Goal: Task Accomplishment & Management: Manage account settings

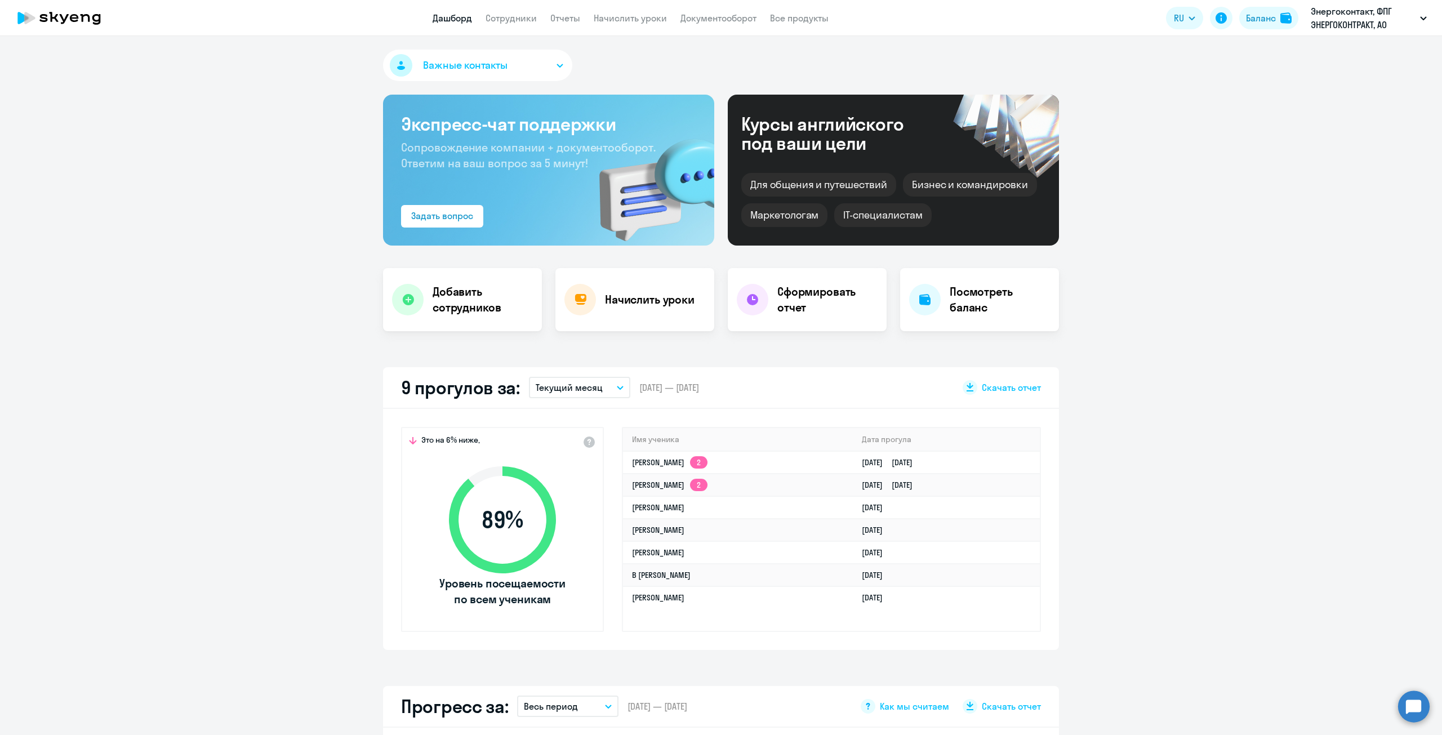
select select "30"
click at [711, 18] on link "Документооборот" at bounding box center [718, 17] width 76 height 11
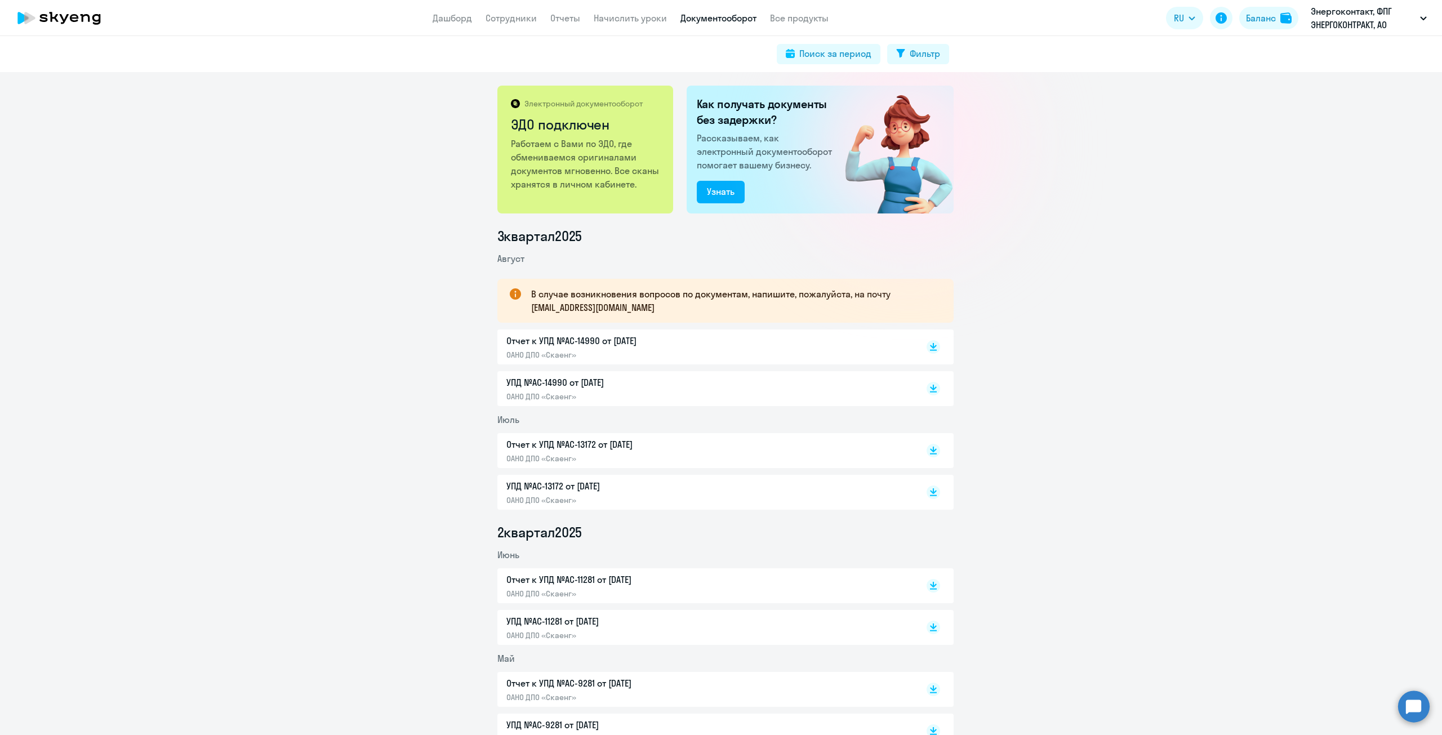
click at [598, 336] on p "Отчет к УПД №AC-14990 от [DATE]" at bounding box center [624, 341] width 237 height 14
click at [564, 386] on p "УПД №AC-14990 от [DATE]" at bounding box center [624, 383] width 237 height 14
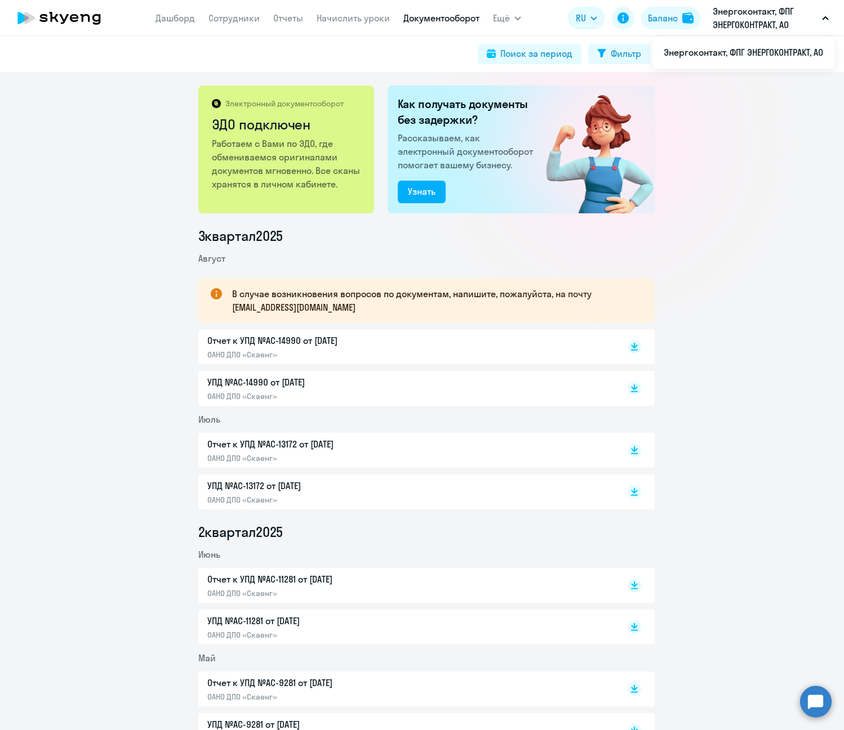
click at [773, 20] on p "Энергоконтакт, ФПГ ЭНЕРГОКОНТРАКТ, АО" at bounding box center [764, 18] width 105 height 27
click at [819, 14] on button "Энергоконтакт, ФПГ ЭНЕРГОКОНТРАКТ, АО" at bounding box center [770, 18] width 127 height 27
click at [747, 14] on p "Энергоконтакт, ФПГ ЭНЕРГОКОНТРАКТ, АО" at bounding box center [764, 18] width 105 height 27
click at [664, 19] on div "Баланс" at bounding box center [663, 18] width 30 height 14
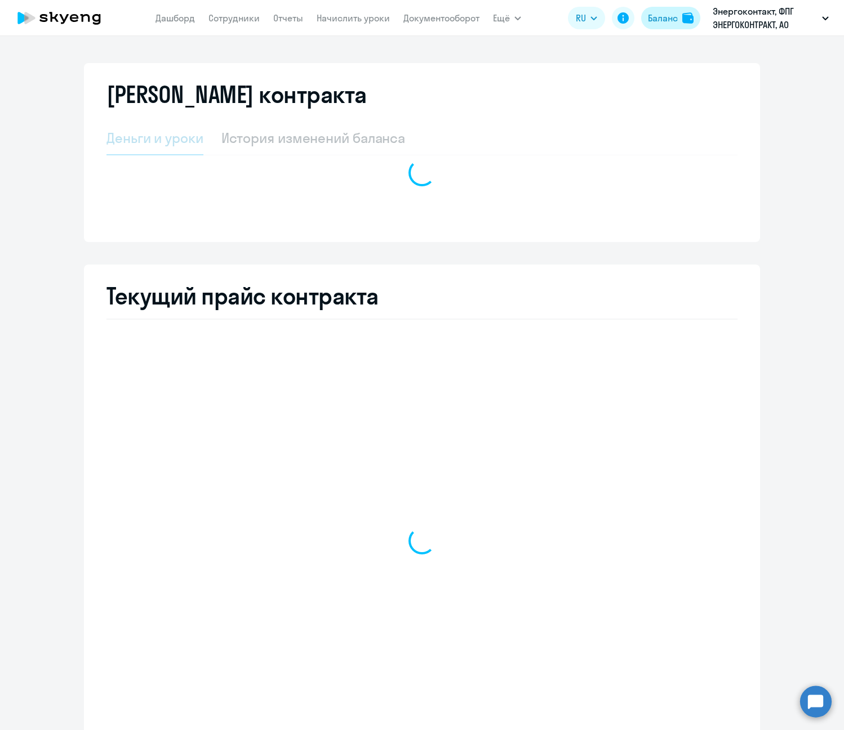
select select "english_adult_not_native_speaker"
